Goal: Task Accomplishment & Management: Use online tool/utility

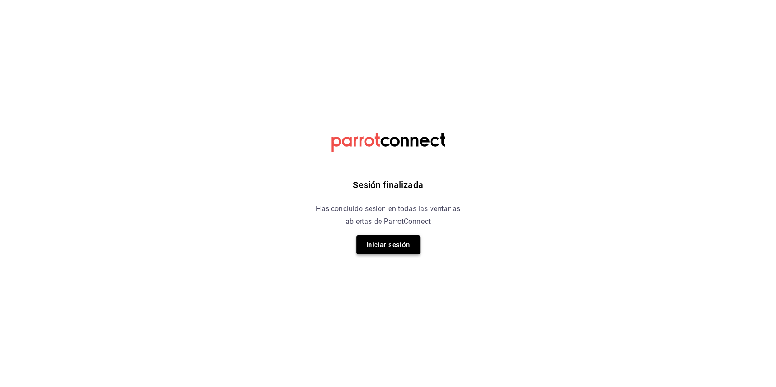
click at [396, 247] on button "Iniciar sesión" at bounding box center [388, 244] width 64 height 19
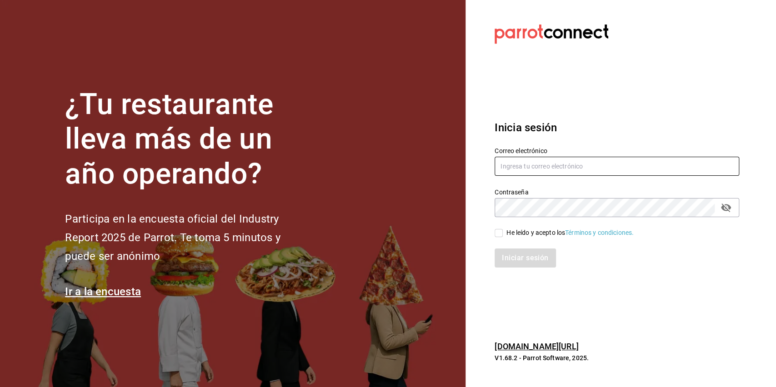
type input "b19coffeebar@gmail.com"
click at [498, 234] on input "He leído y acepto los Términos y condiciones." at bounding box center [498, 233] width 8 height 8
checkbox input "true"
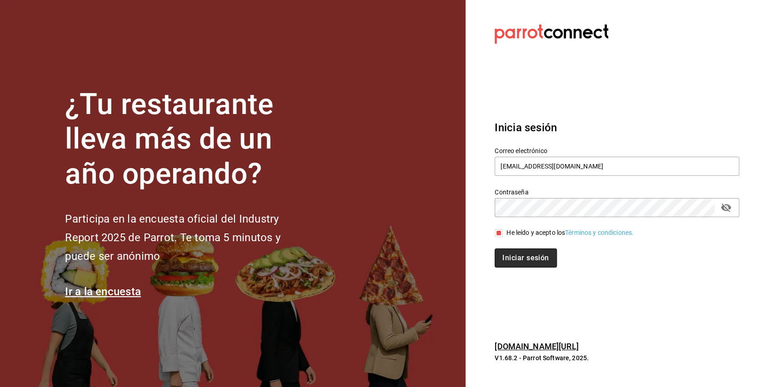
click at [513, 254] on button "Iniciar sesión" at bounding box center [525, 258] width 62 height 19
click at [628, 259] on div "Iniciar sesión" at bounding box center [616, 258] width 244 height 19
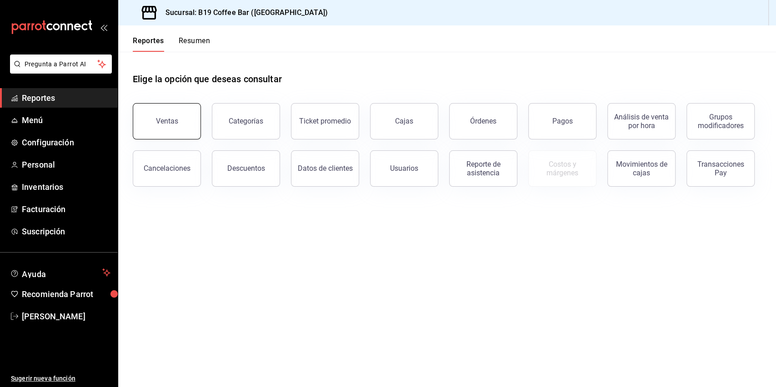
click at [184, 121] on button "Ventas" at bounding box center [167, 121] width 68 height 36
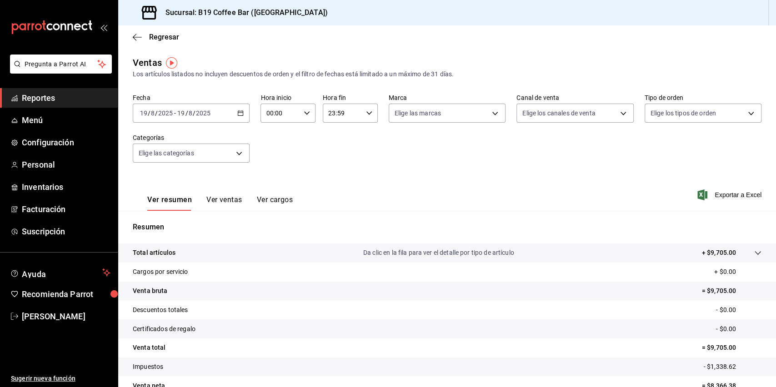
click at [55, 97] on span "Reportes" at bounding box center [66, 98] width 89 height 12
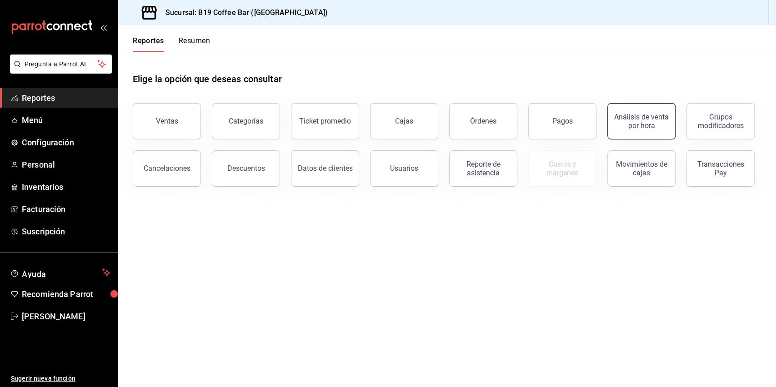
click at [635, 122] on div "Análisis de venta por hora" at bounding box center [641, 121] width 56 height 17
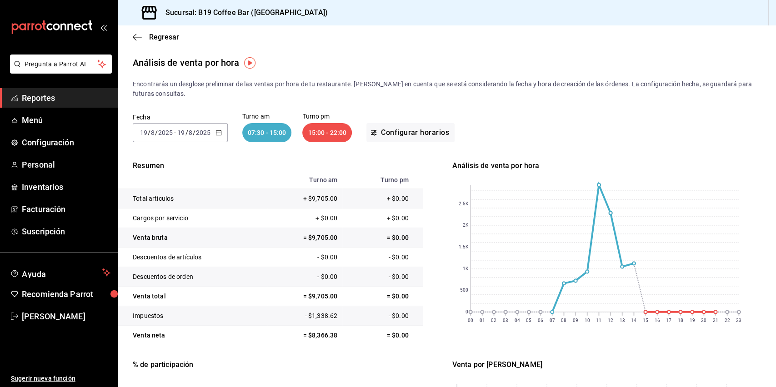
click at [312, 201] on td "+ $9,705.00" at bounding box center [304, 199] width 75 height 20
click at [447, 100] on div "Fecha [DATE] [DATE] - [DATE] [DATE] Turno am 07:30 - 15:00 Turno pm 15:00 - 22:…" at bounding box center [447, 128] width 628 height 58
click at [219, 133] on icon "button" at bounding box center [218, 133] width 6 height 6
click at [158, 175] on li "Ayer" at bounding box center [175, 180] width 85 height 20
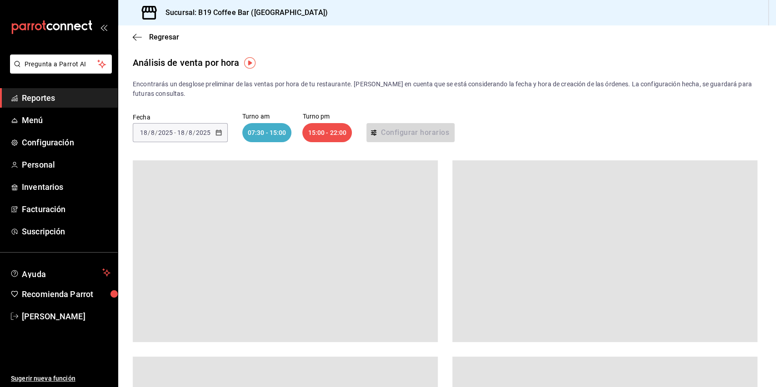
click at [395, 75] on main "Regresar Análisis de venta por hora Encontrarás un desglose preliminar de las v…" at bounding box center [447, 296] width 658 height 542
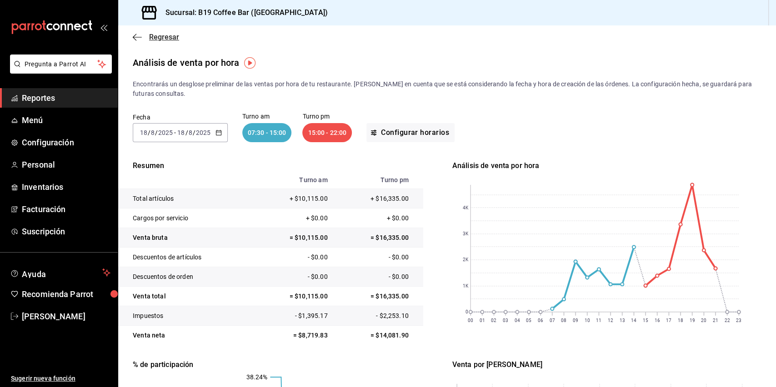
click at [133, 38] on icon "button" at bounding box center [137, 37] width 9 height 8
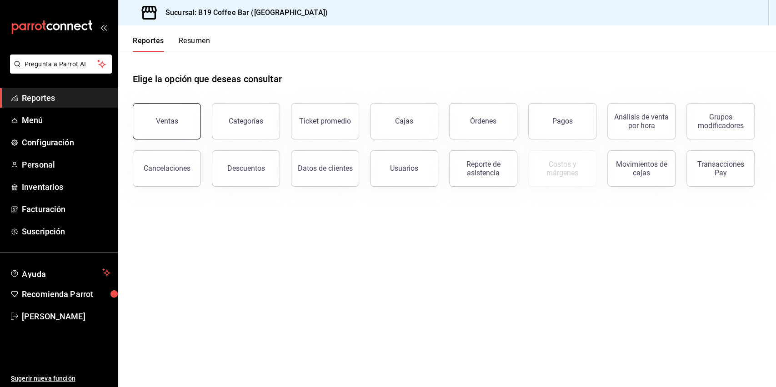
click at [188, 122] on button "Ventas" at bounding box center [167, 121] width 68 height 36
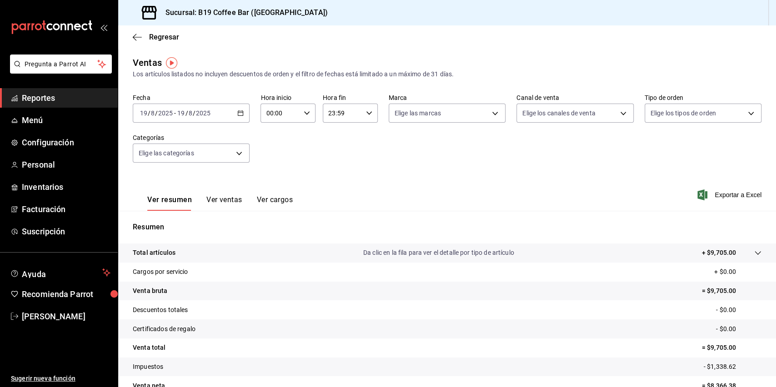
click at [242, 112] on div "[DATE] [DATE] - [DATE] [DATE]" at bounding box center [191, 113] width 117 height 19
click at [155, 162] on span "Ayer" at bounding box center [175, 161] width 70 height 10
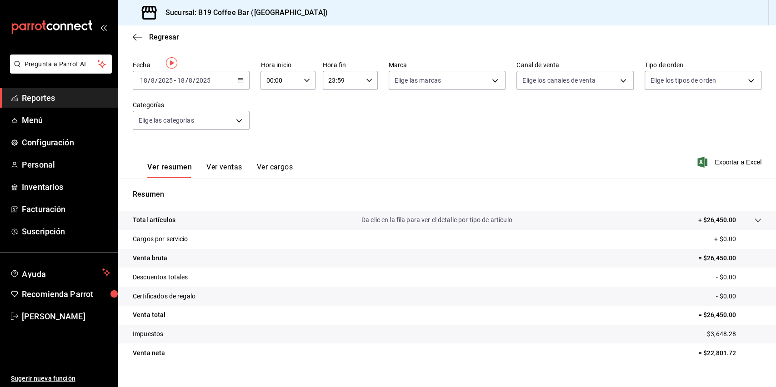
scroll to position [48, 0]
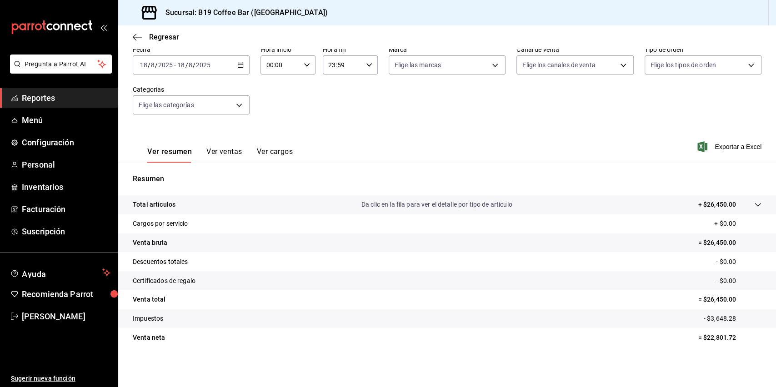
click at [343, 150] on div "Ver resumen Ver ventas Ver cargos Exportar a Excel" at bounding box center [447, 143] width 658 height 37
click at [59, 103] on span "Reportes" at bounding box center [66, 98] width 89 height 12
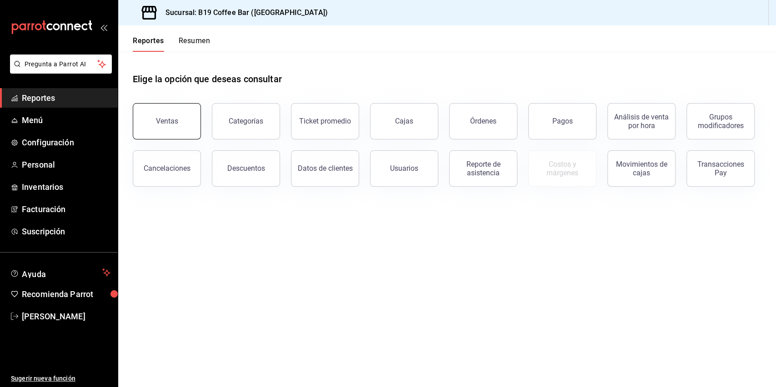
click at [156, 129] on button "Ventas" at bounding box center [167, 121] width 68 height 36
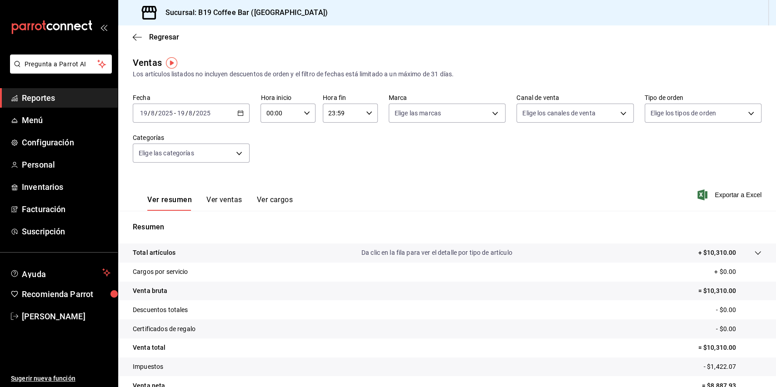
click at [52, 102] on span "Reportes" at bounding box center [66, 98] width 89 height 12
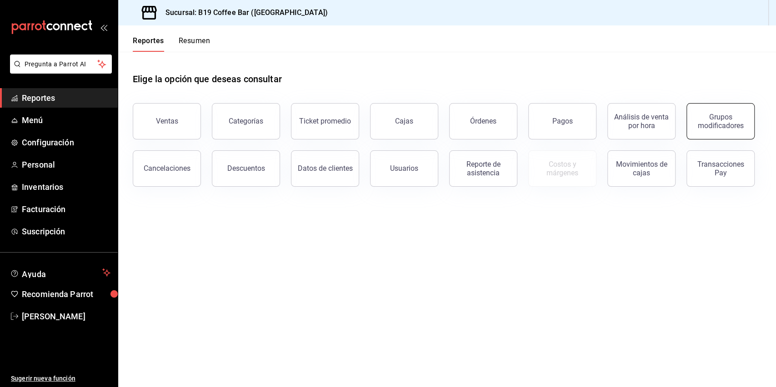
click at [712, 112] on button "Grupos modificadores" at bounding box center [720, 121] width 68 height 36
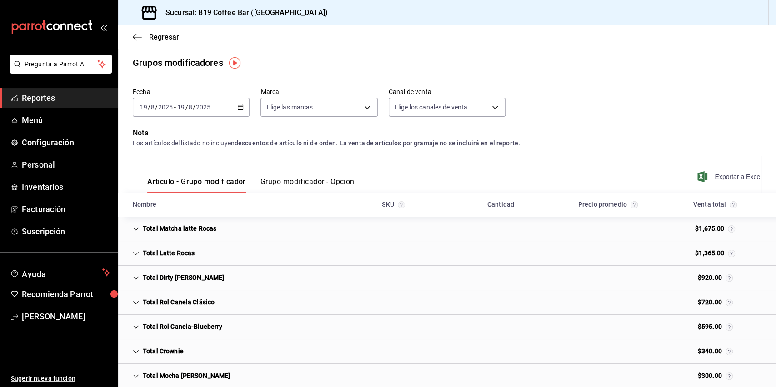
click at [728, 179] on span "Exportar a Excel" at bounding box center [730, 176] width 62 height 11
click at [60, 101] on span "Reportes" at bounding box center [66, 98] width 89 height 12
